Goal: Task Accomplishment & Management: Manage account settings

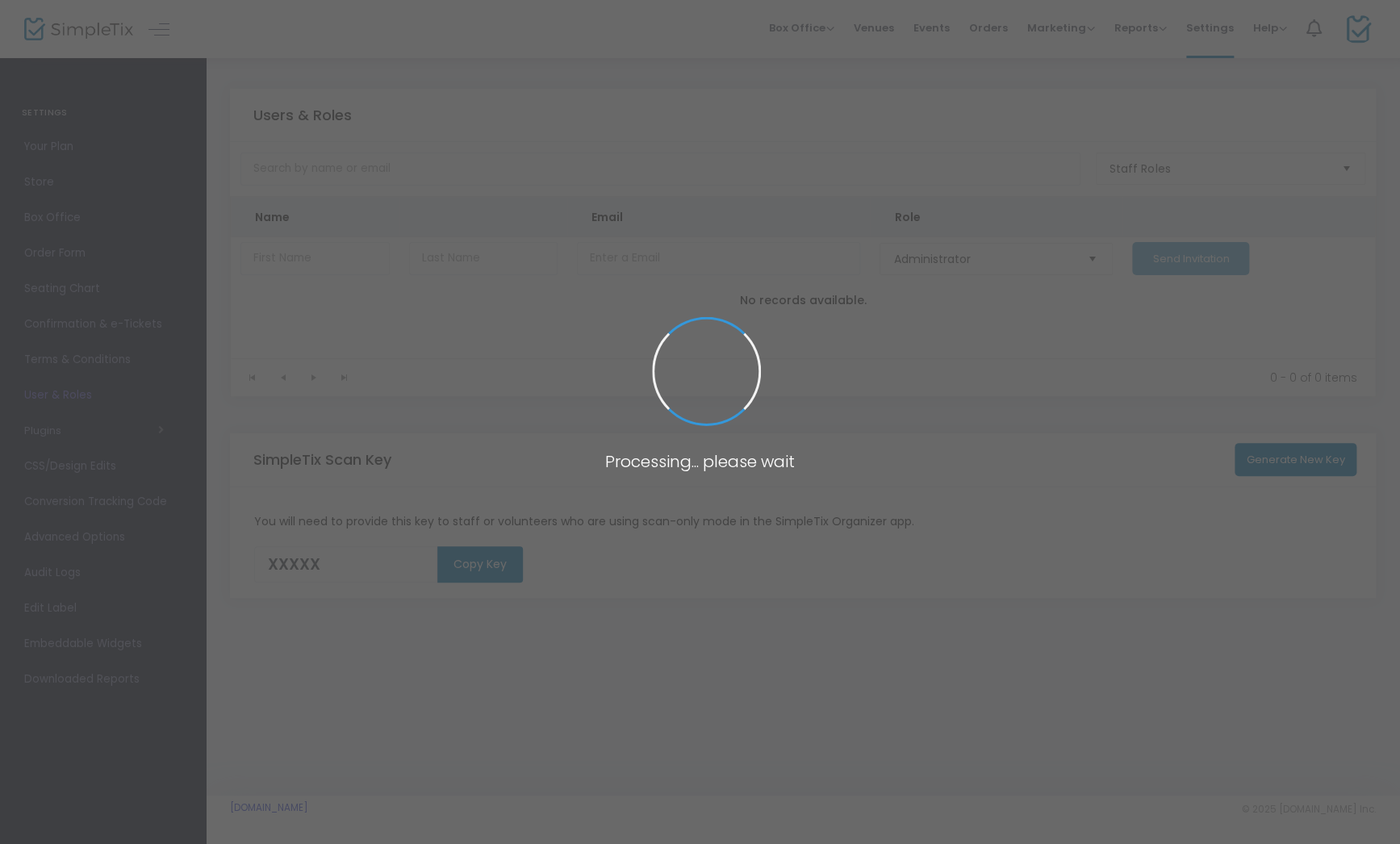
type input "1E6IT"
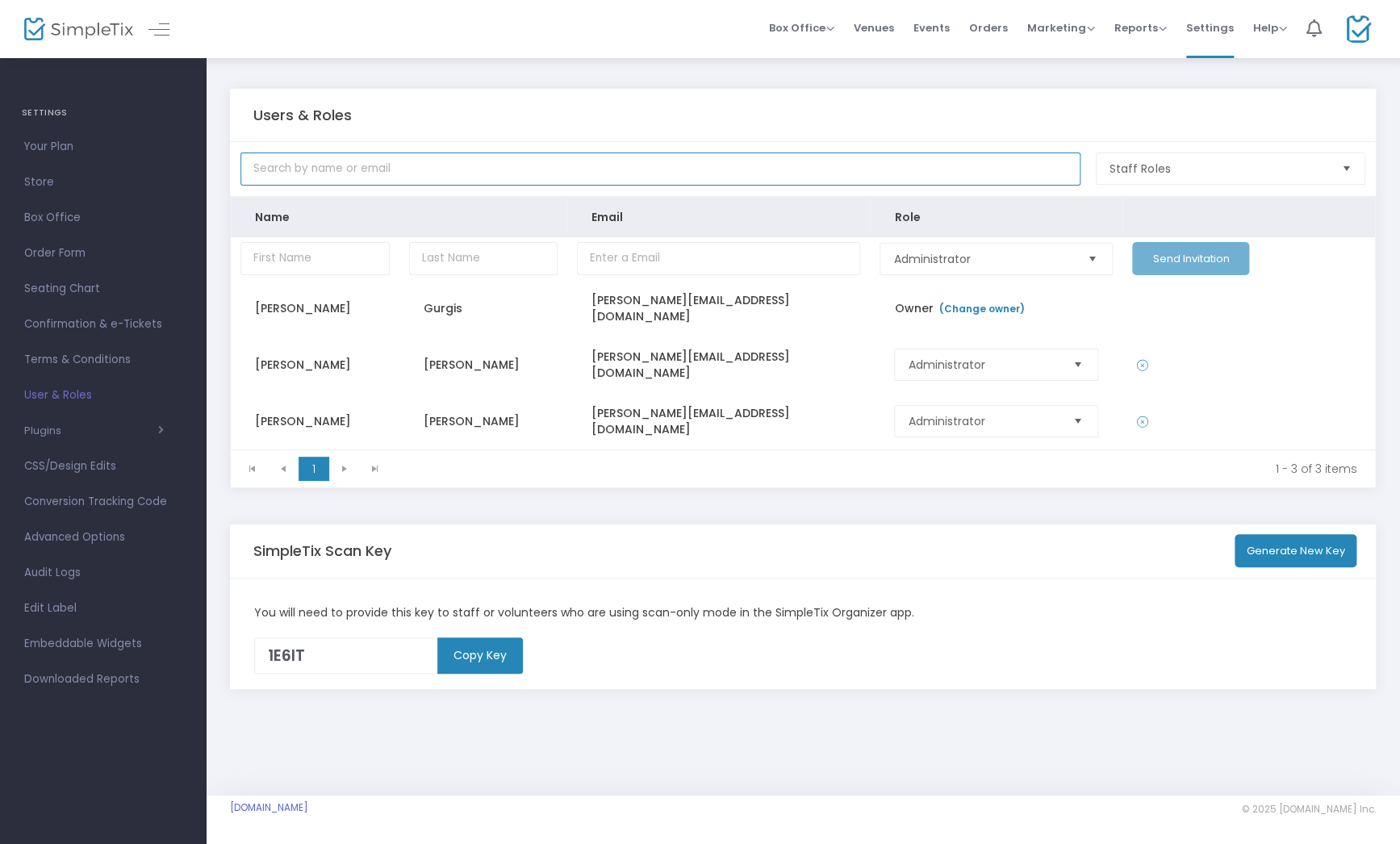
click at [476, 160] on input "text" at bounding box center [660, 169] width 840 height 33
paste input "lewis@openhydrant.org"
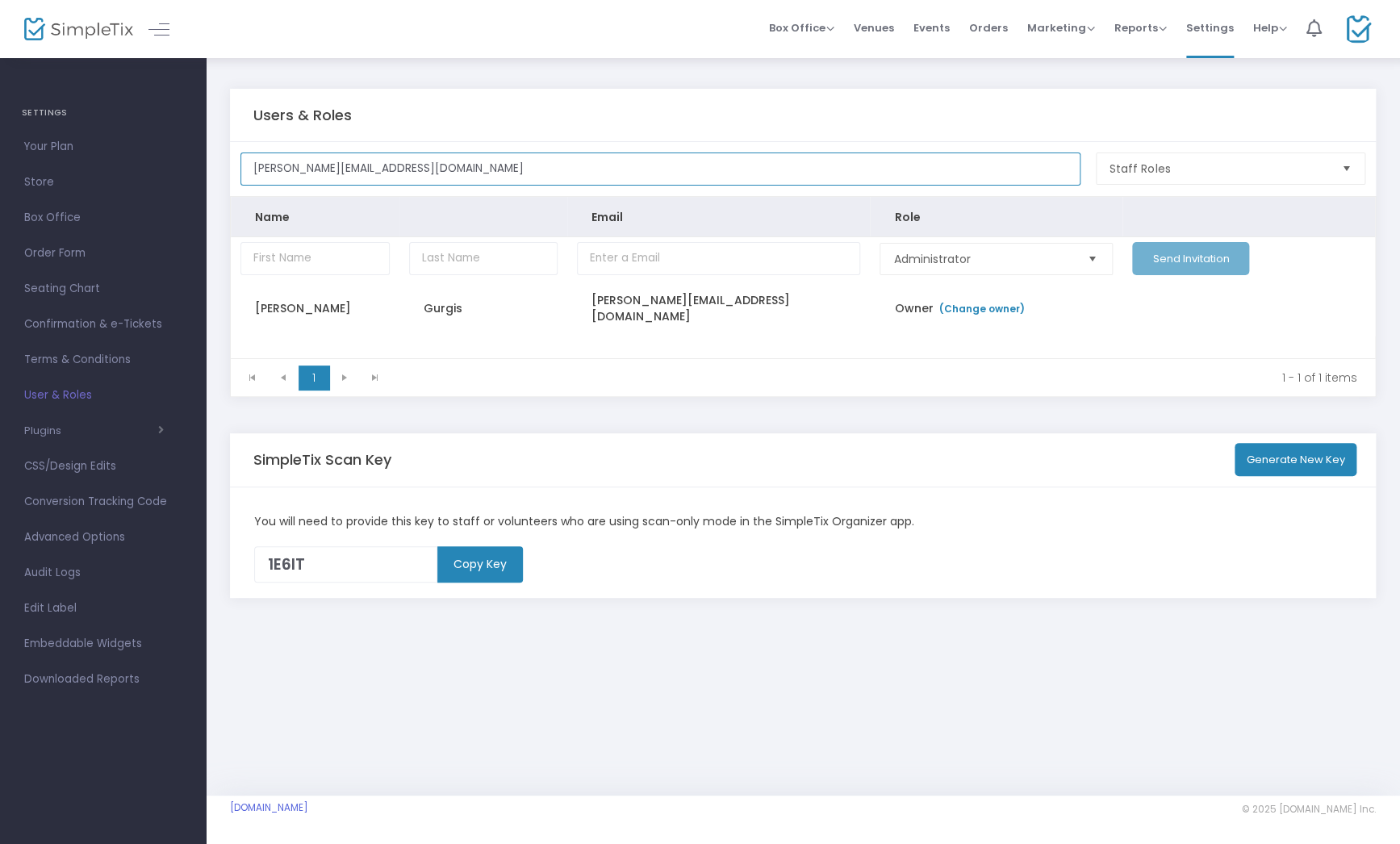
drag, startPoint x: 393, startPoint y: 162, endPoint x: 242, endPoint y: 171, distance: 151.3
click at [242, 171] on input "lewis@openhydrant.org" at bounding box center [660, 169] width 840 height 33
drag, startPoint x: 411, startPoint y: 172, endPoint x: 208, endPoint y: 170, distance: 203.0
click at [208, 170] on div "Users & Roles lewis@openhydrant.org Staff Roles Name Email Role Administrator S…" at bounding box center [803, 346] width 1195 height 579
paste input "robertgurgis@gmail.com"
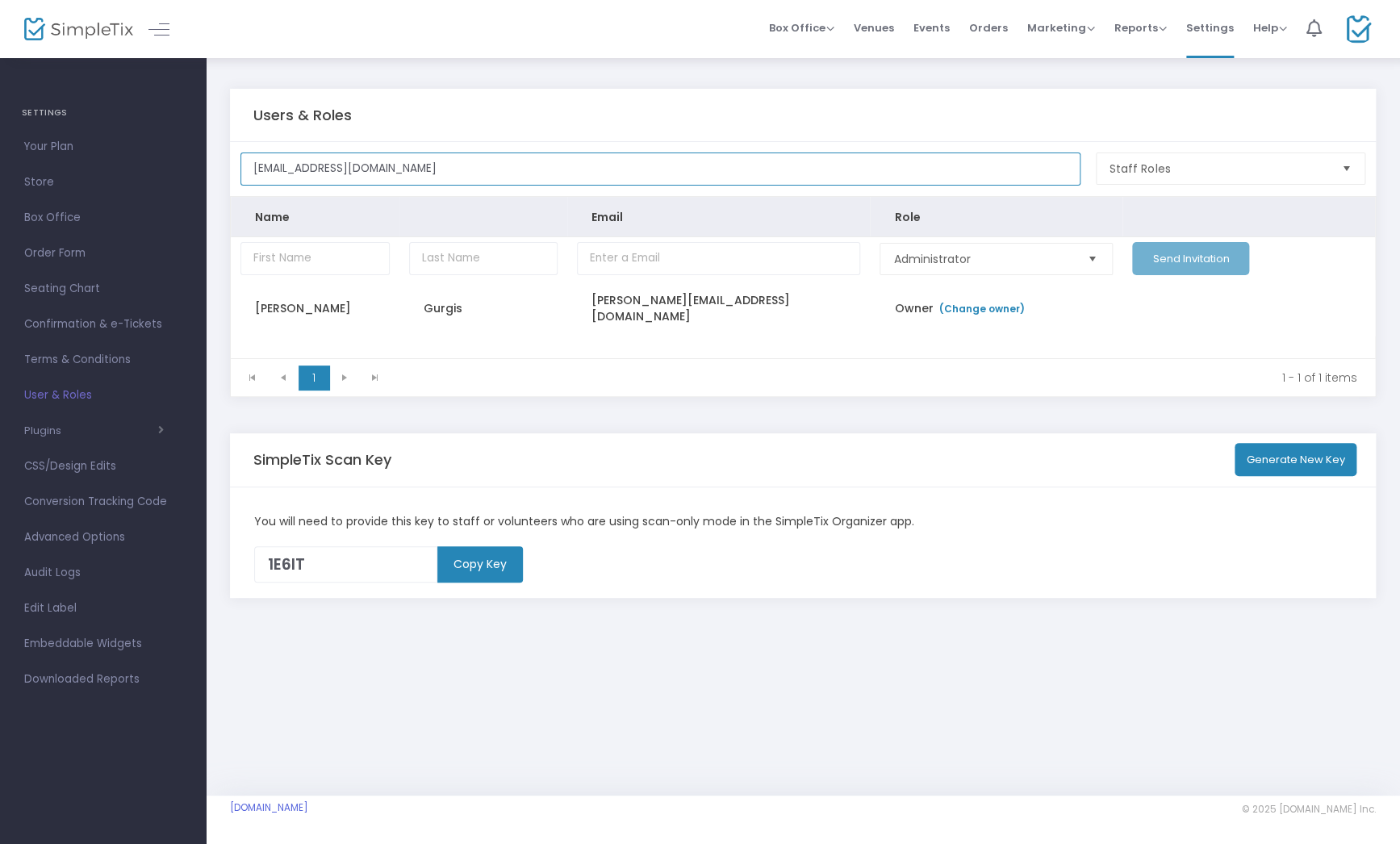
type input "lewisrobertgurgis@gmail.com"
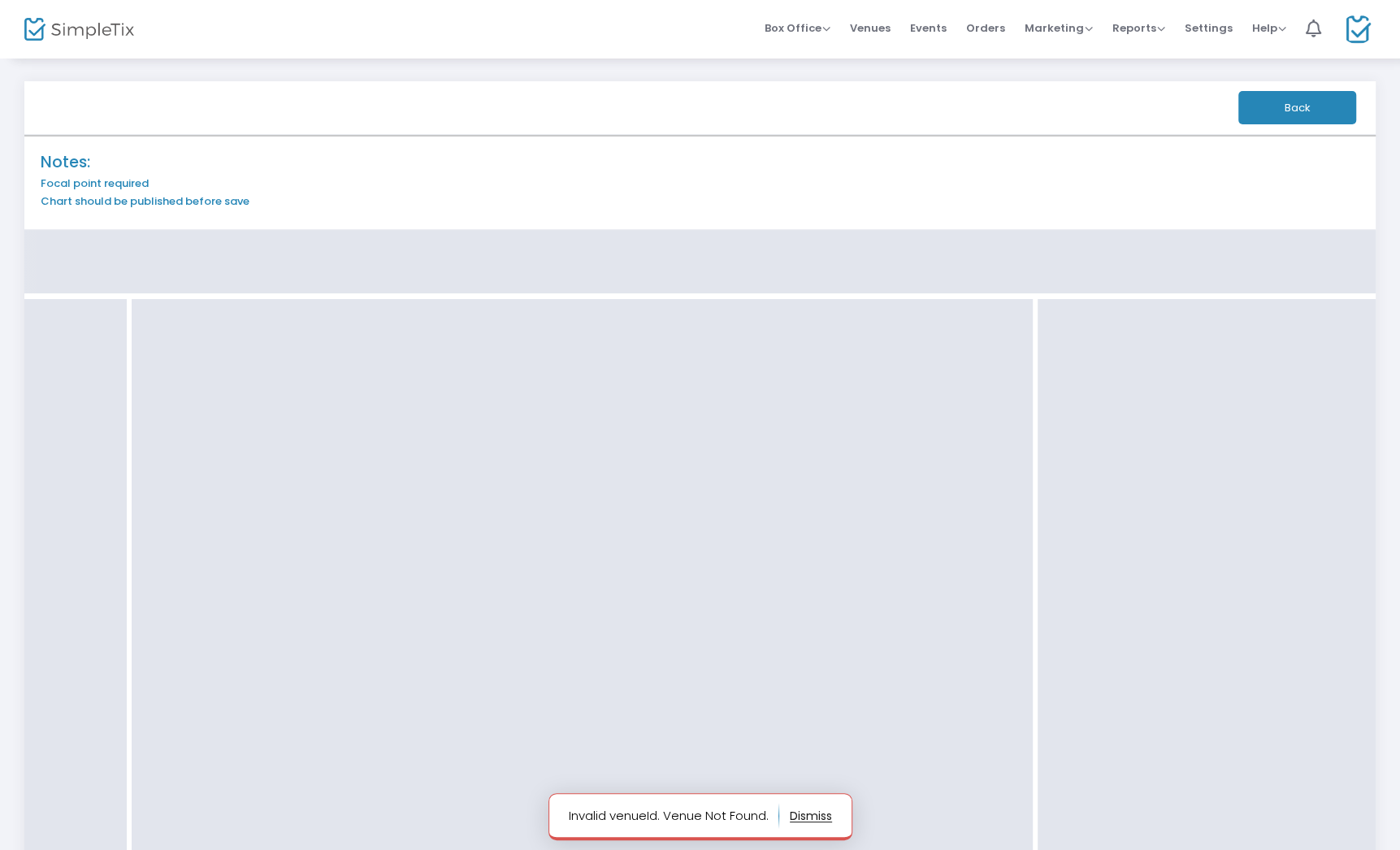
scroll to position [18, 0]
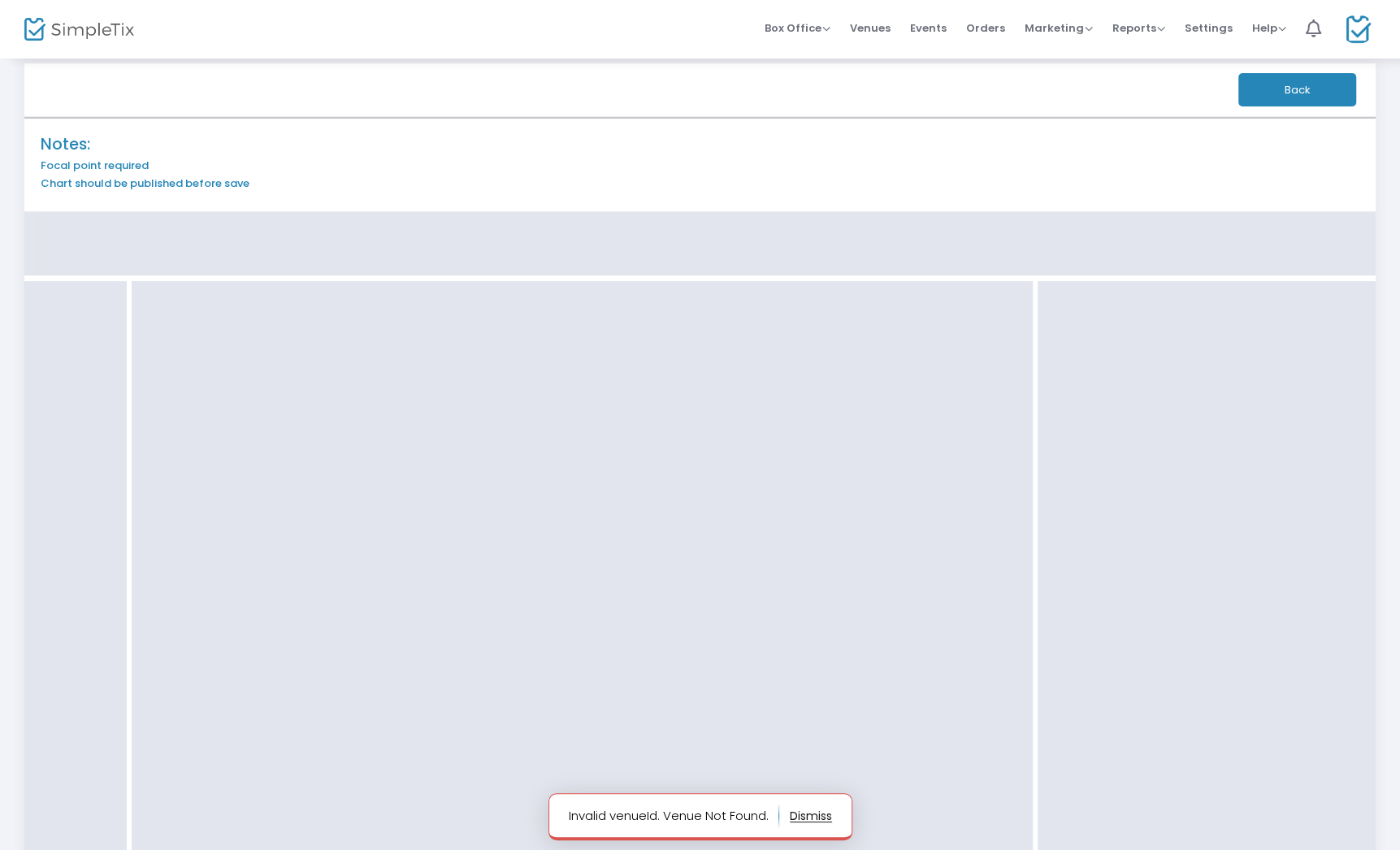
click at [93, 22] on img at bounding box center [79, 30] width 110 height 23
